Goal: Task Accomplishment & Management: Use online tool/utility

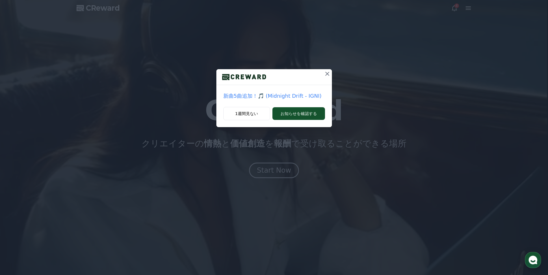
click at [325, 74] on icon at bounding box center [327, 73] width 7 height 7
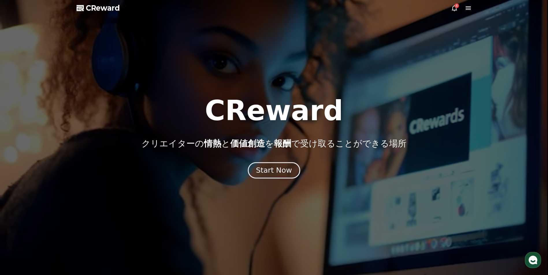
click at [276, 171] on div "Start Now" at bounding box center [274, 171] width 36 height 10
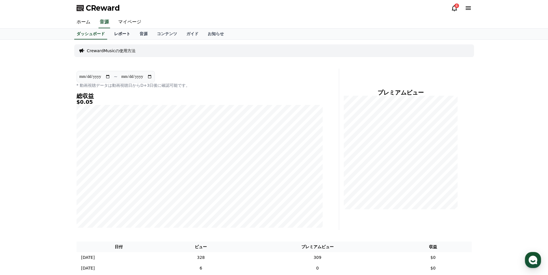
click at [110, 33] on link "レポート" at bounding box center [121, 34] width 25 height 11
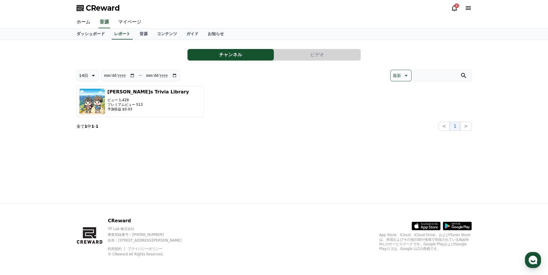
click at [91, 77] on icon at bounding box center [92, 75] width 7 height 7
click at [84, 152] on button "90日" at bounding box center [84, 150] width 14 height 13
type input "**********"
